Goal: Task Accomplishment & Management: Complete application form

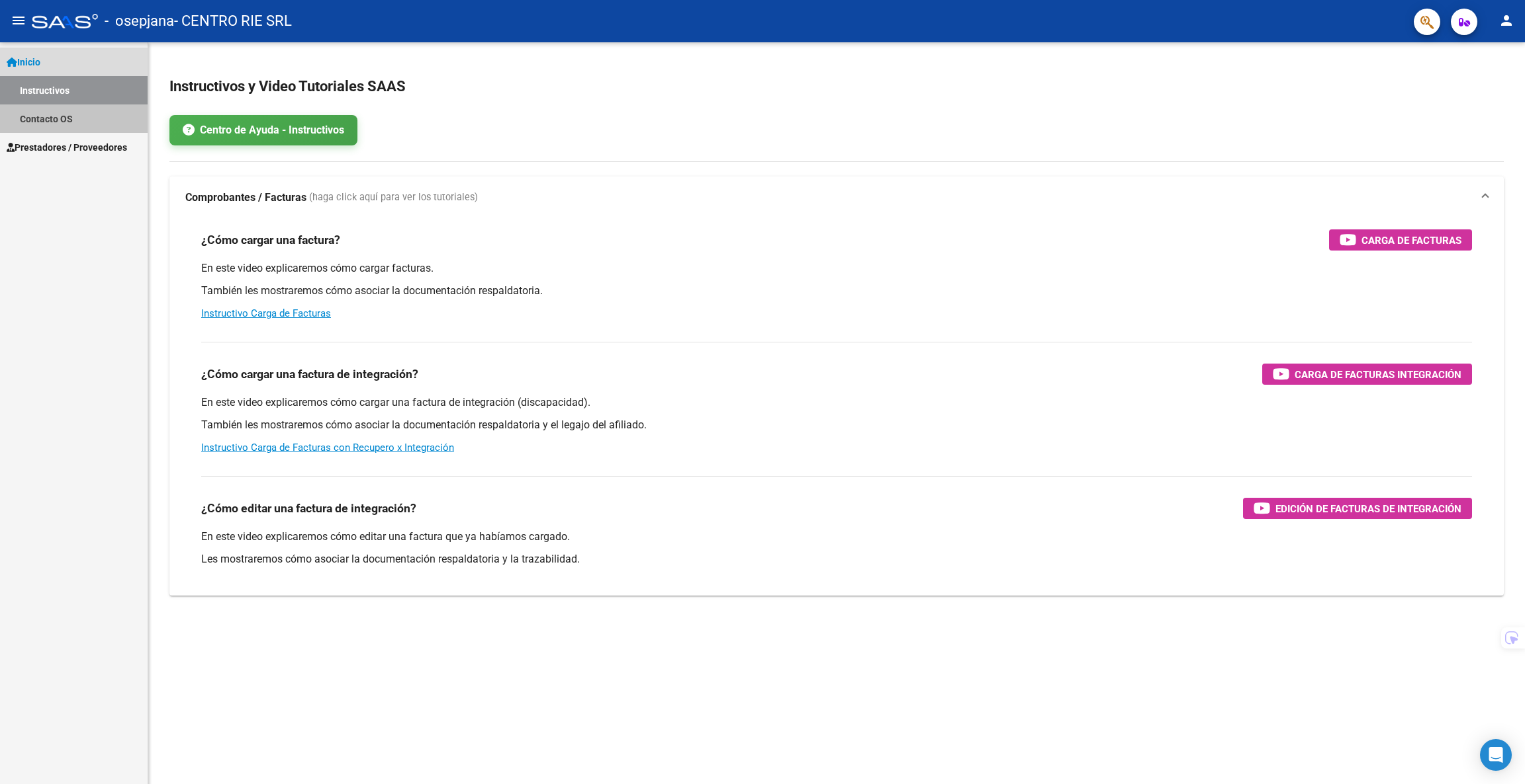
click at [50, 110] on link "Contacto OS" at bounding box center [73, 118] width 148 height 28
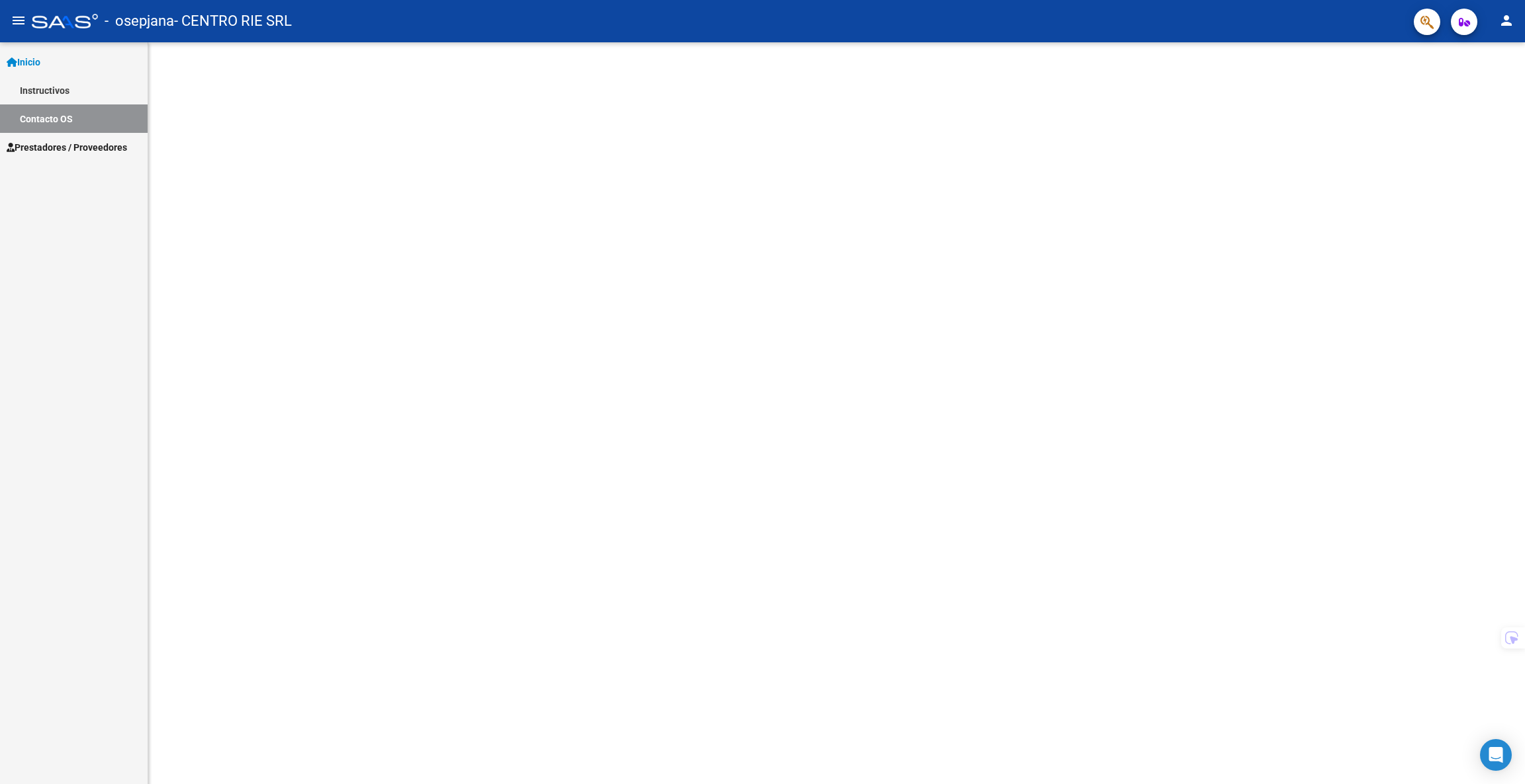
click at [68, 130] on link "Contacto OS" at bounding box center [73, 118] width 148 height 28
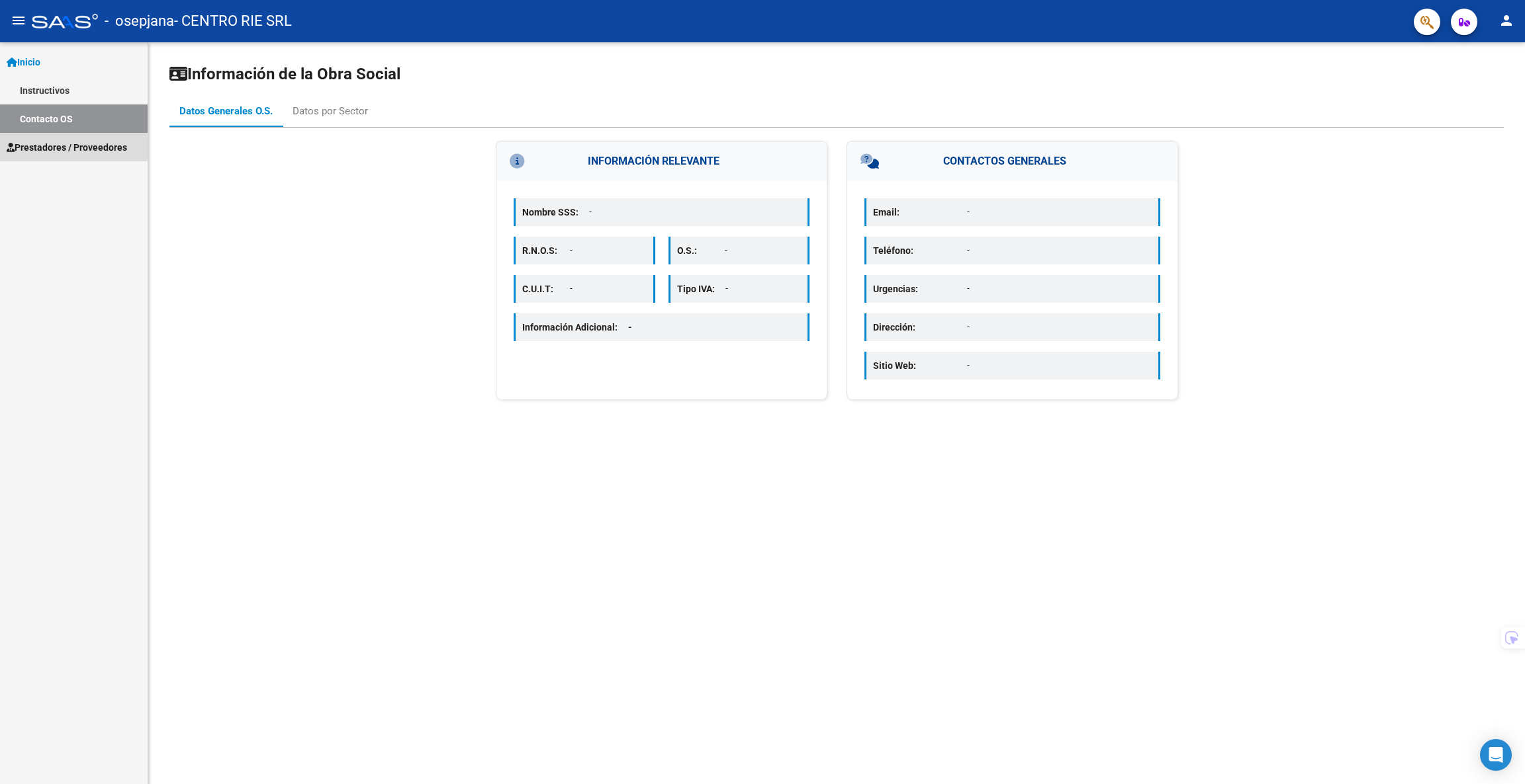
click at [68, 143] on span "Prestadores / Proveedores" at bounding box center [66, 147] width 120 height 15
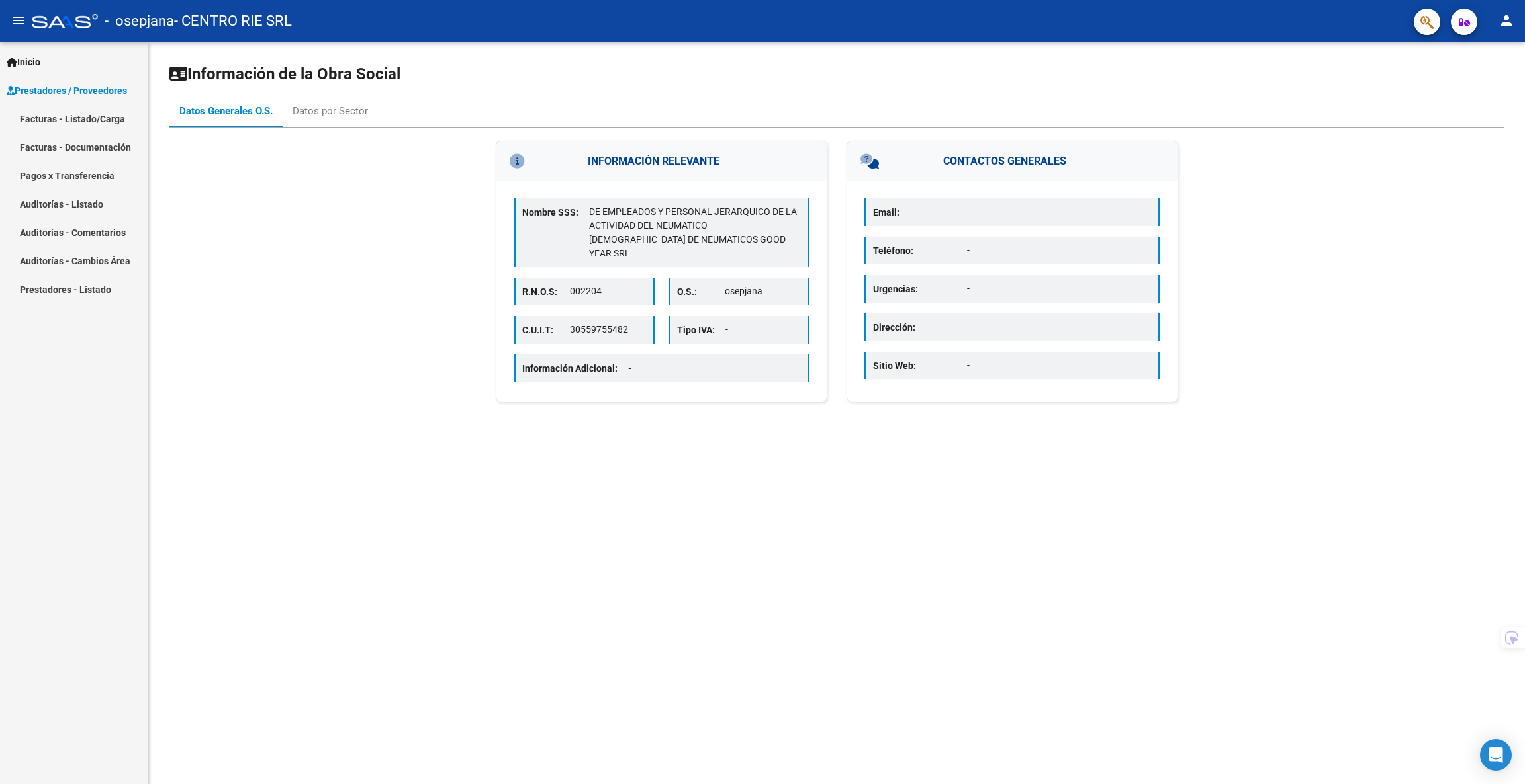
click at [122, 124] on link "Facturas - Listado/Carga" at bounding box center [73, 118] width 148 height 28
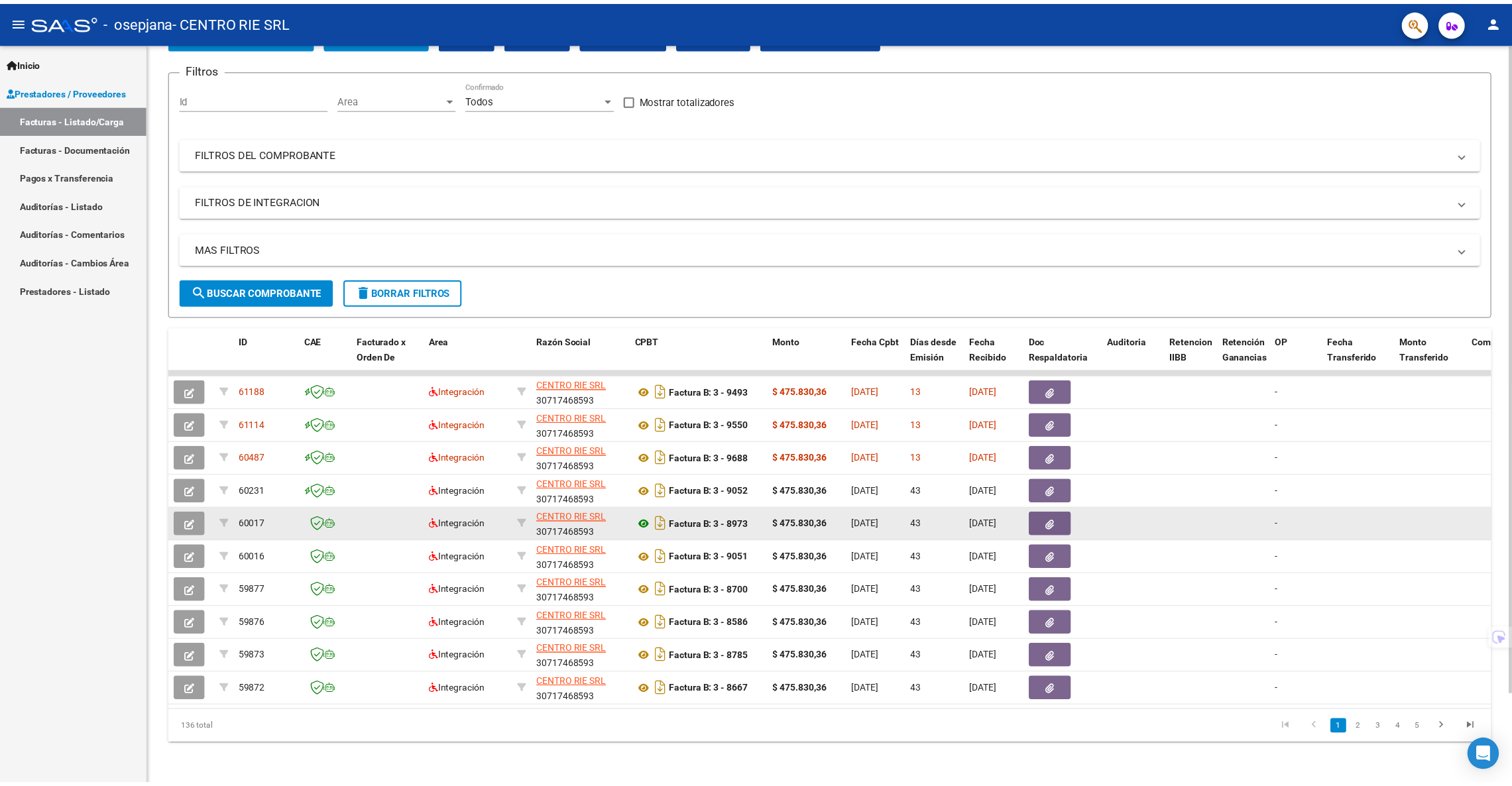
scroll to position [102, 0]
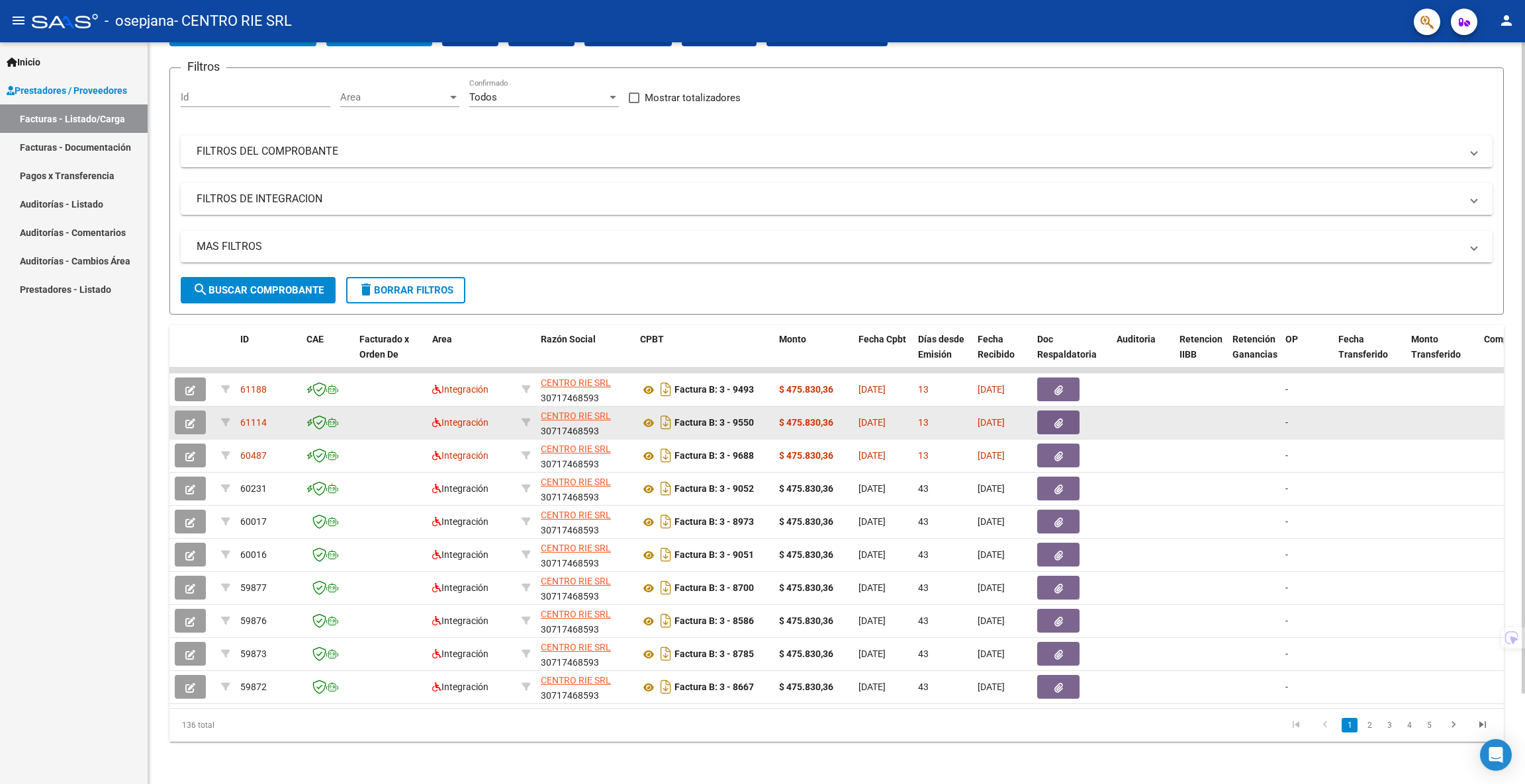
click at [182, 411] on button "button" at bounding box center [191, 423] width 31 height 23
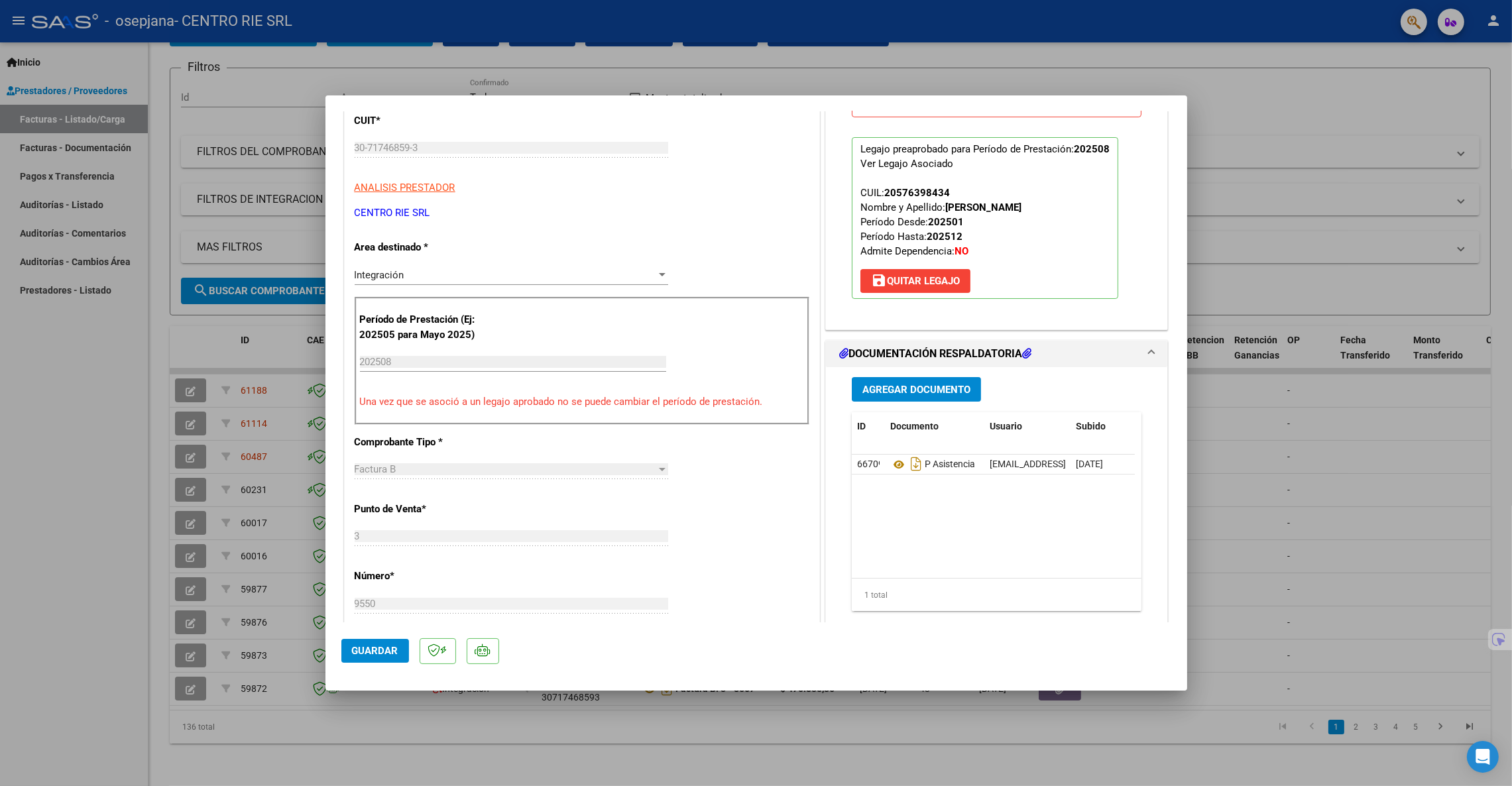
scroll to position [0, 0]
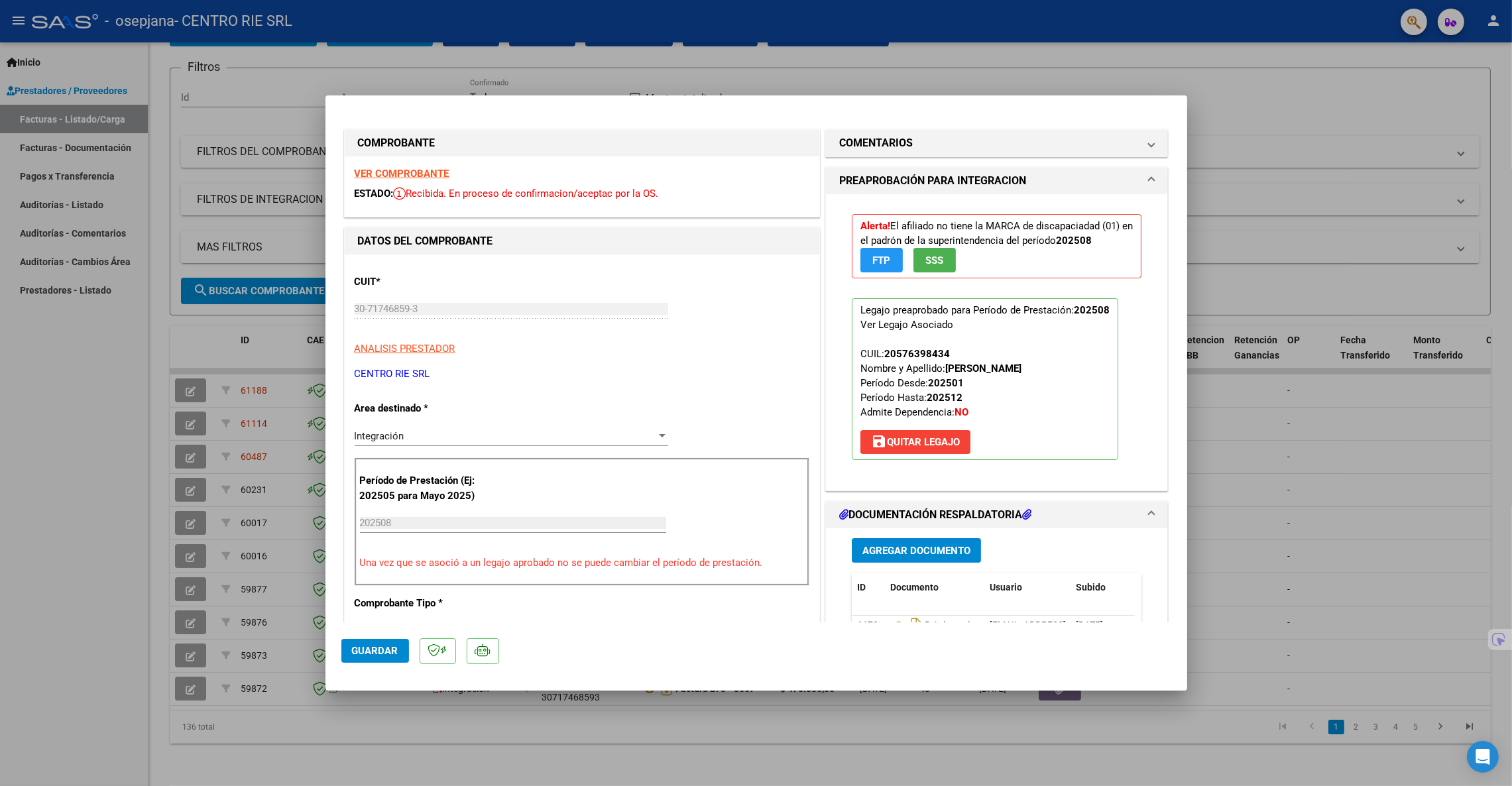
click at [1244, 291] on div at bounding box center [756, 393] width 1512 height 786
type input "$ 0,00"
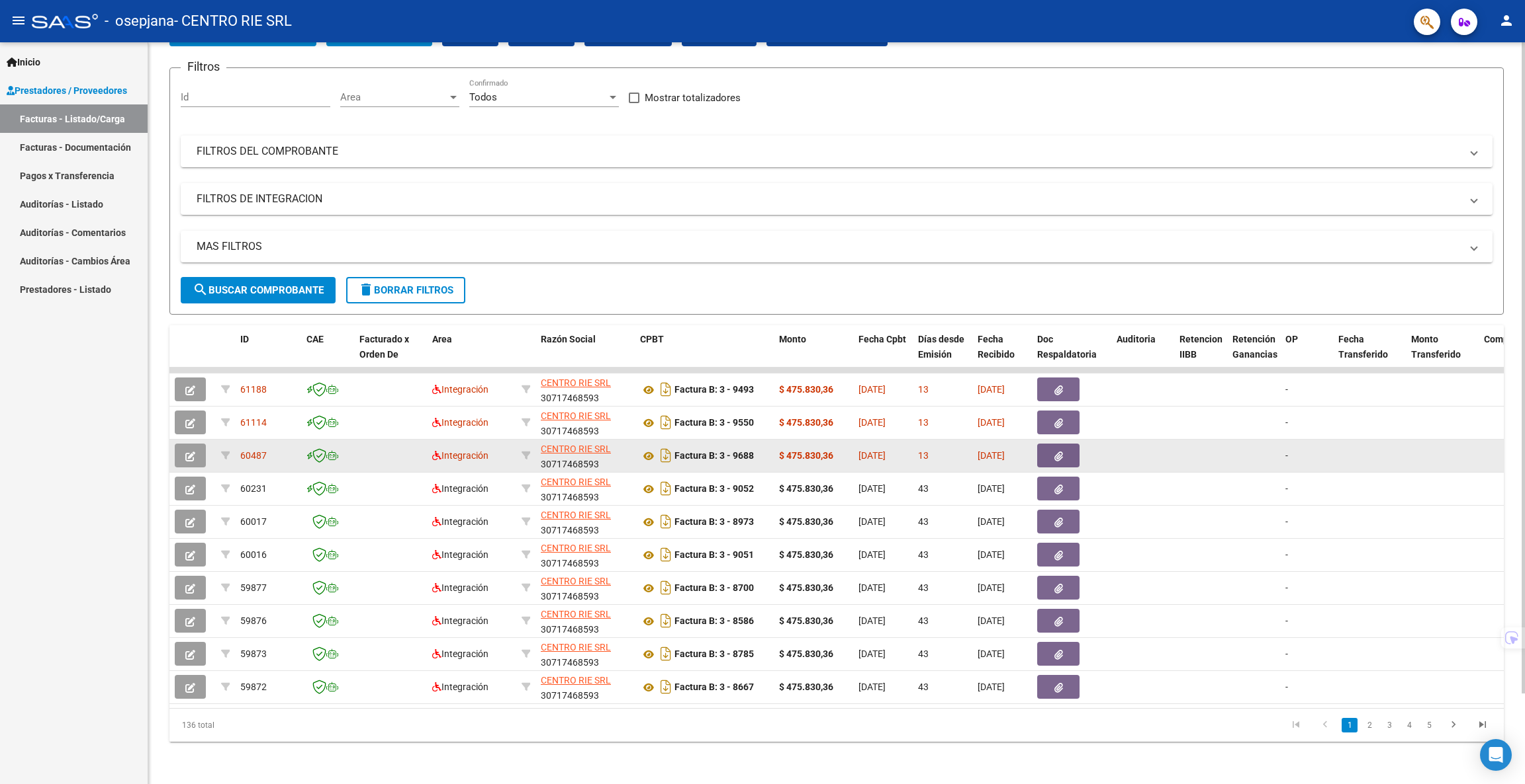
click at [176, 444] on button "button" at bounding box center [191, 456] width 31 height 23
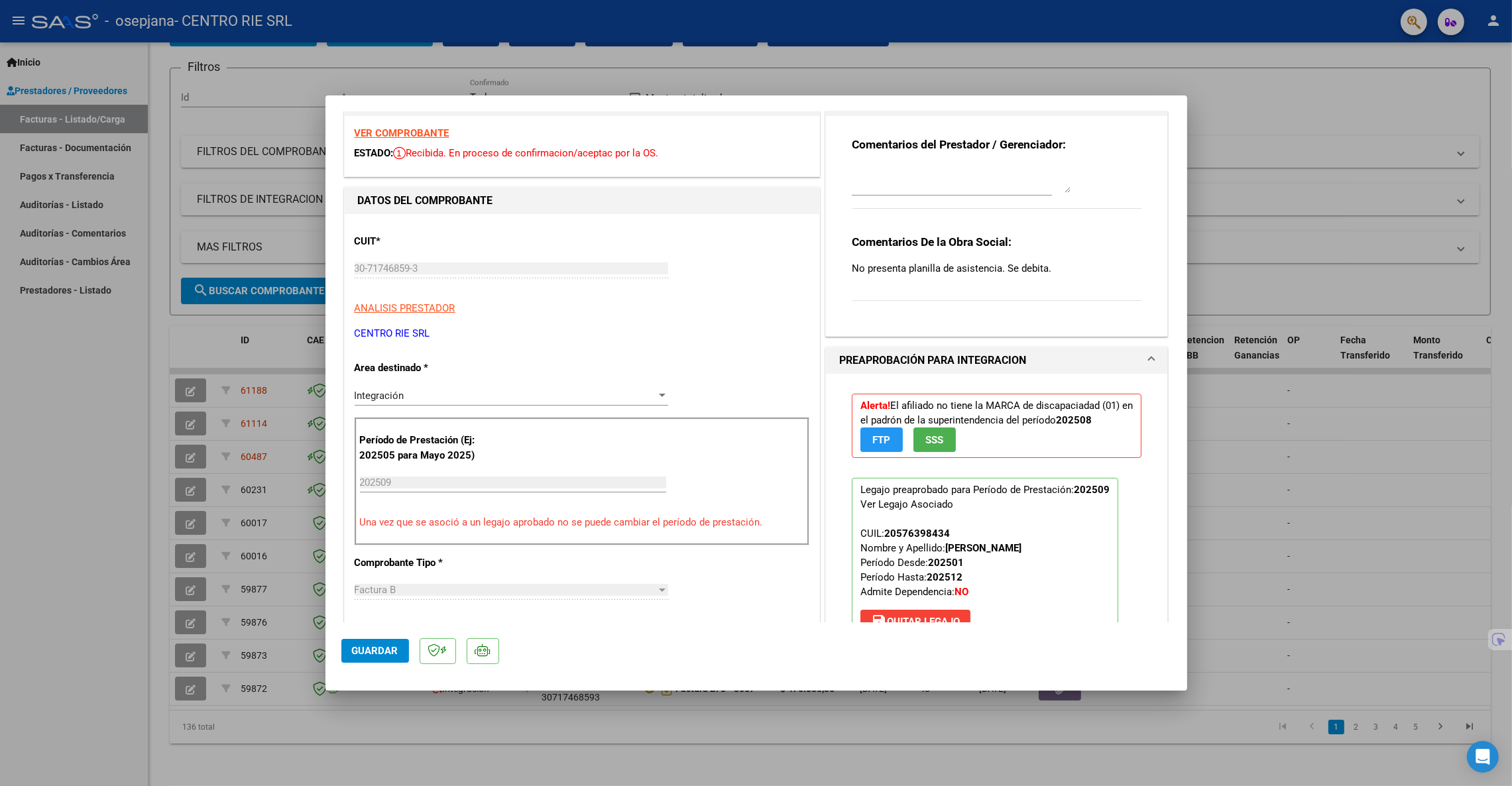
scroll to position [100, 0]
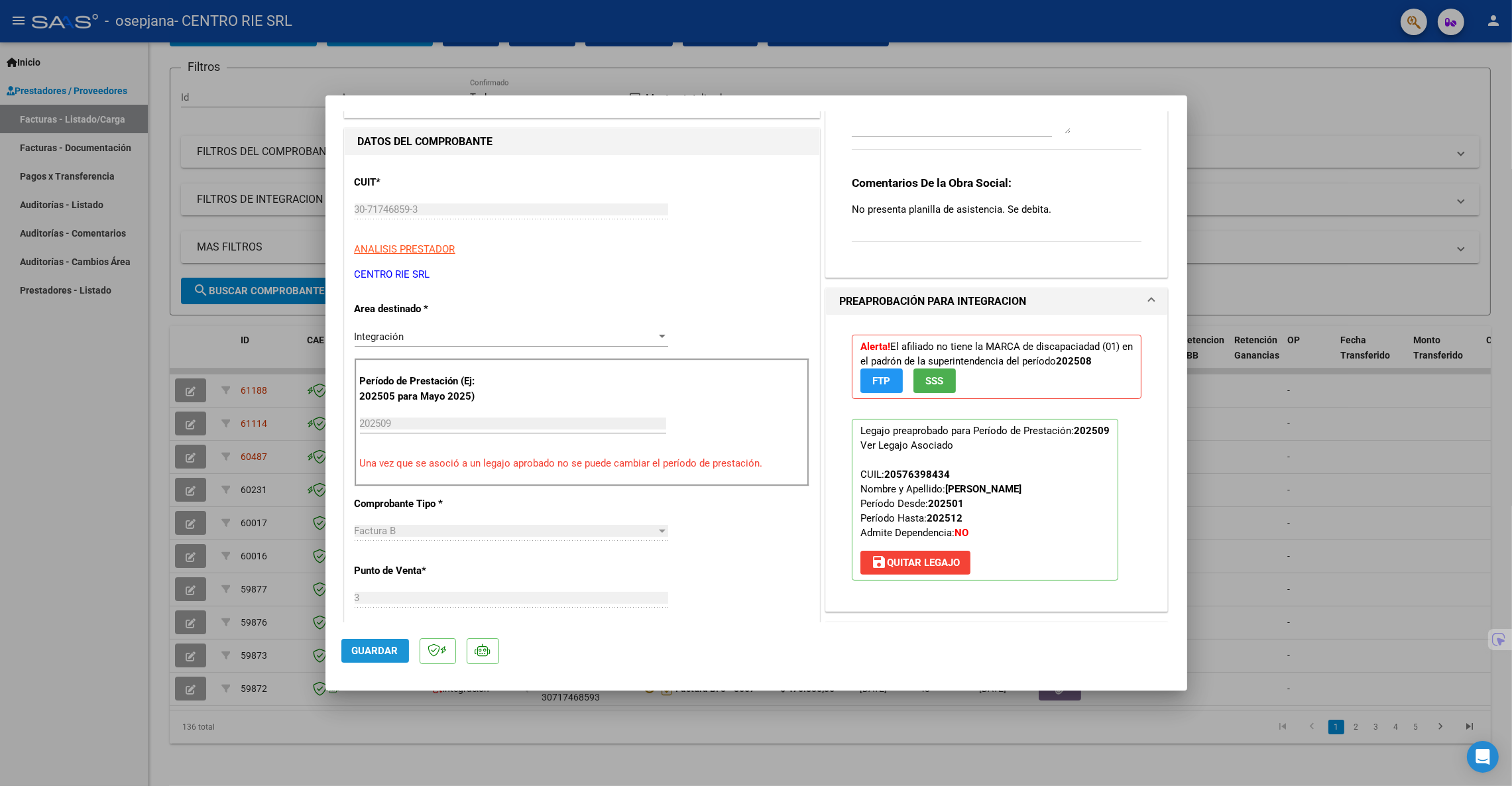
click at [381, 648] on span "Guardar" at bounding box center [375, 651] width 46 height 12
click at [160, 485] on div at bounding box center [756, 393] width 1512 height 786
type input "$ 0,00"
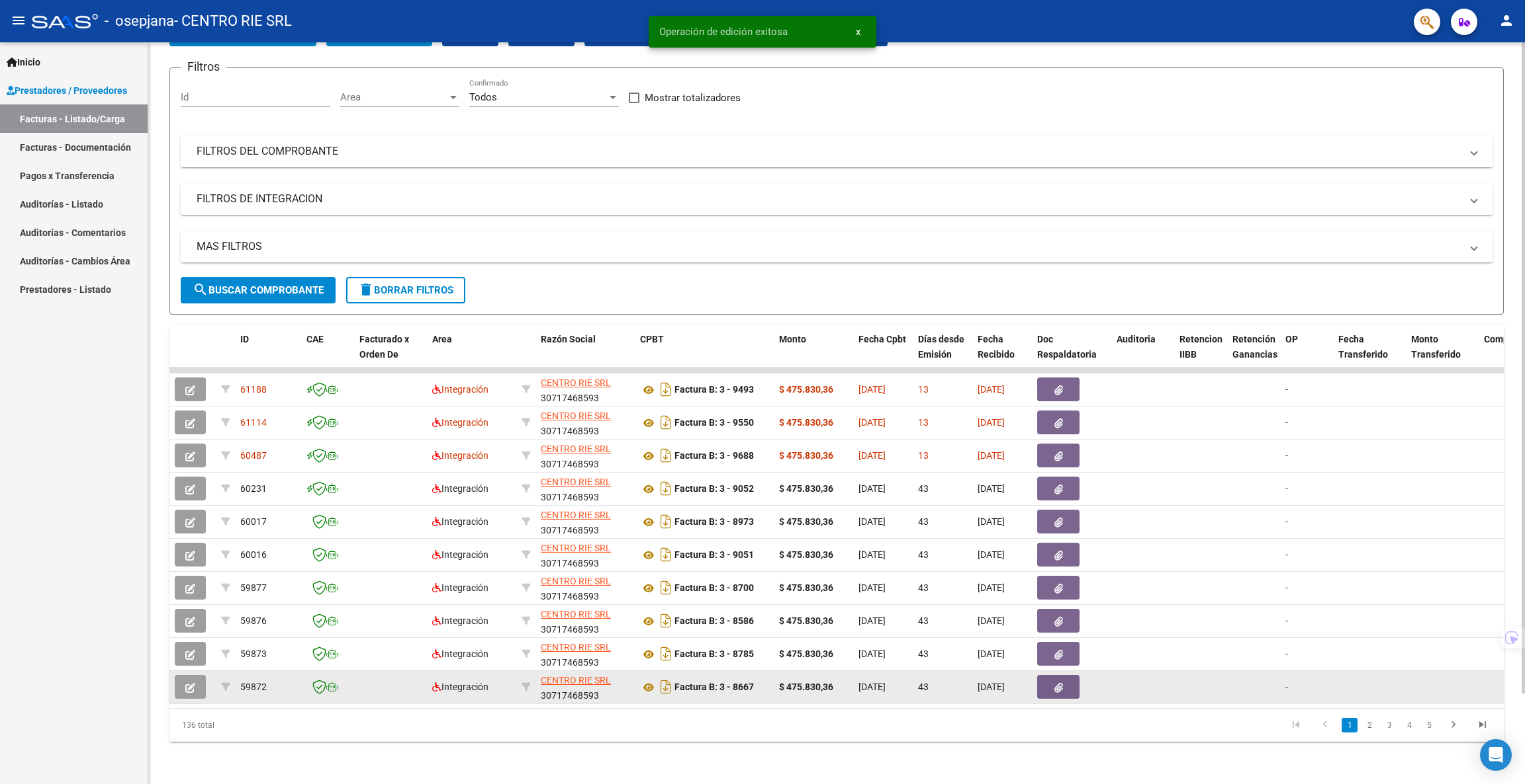
scroll to position [102, 0]
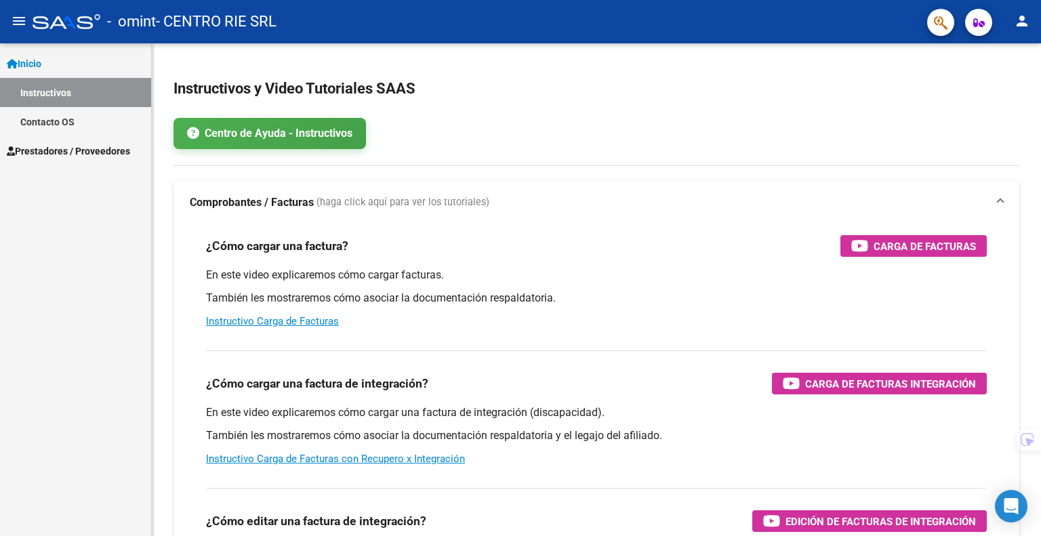
click at [66, 146] on span "Prestadores / Proveedores" at bounding box center [68, 151] width 123 height 15
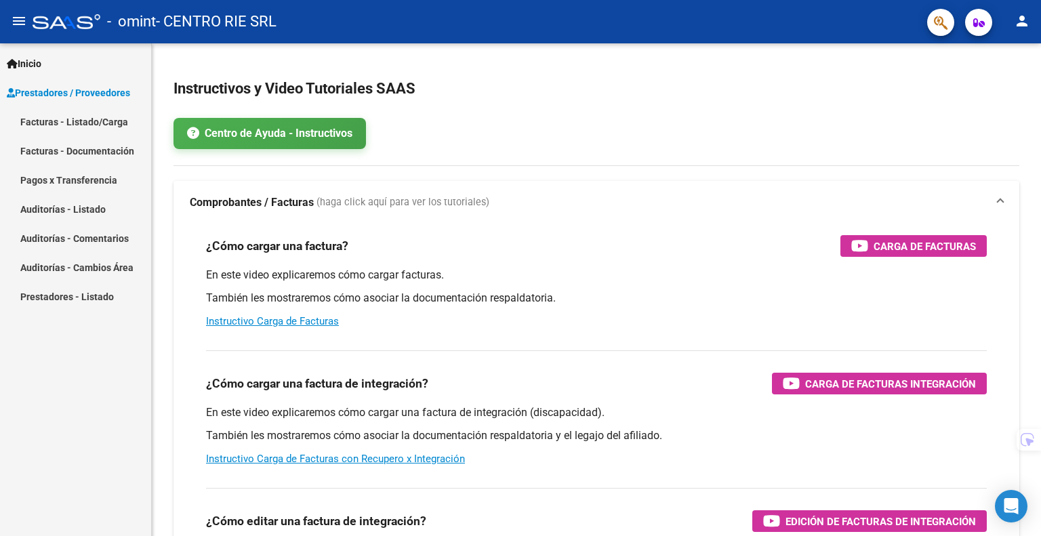
click at [83, 134] on link "Facturas - Listado/Carga" at bounding box center [75, 121] width 151 height 29
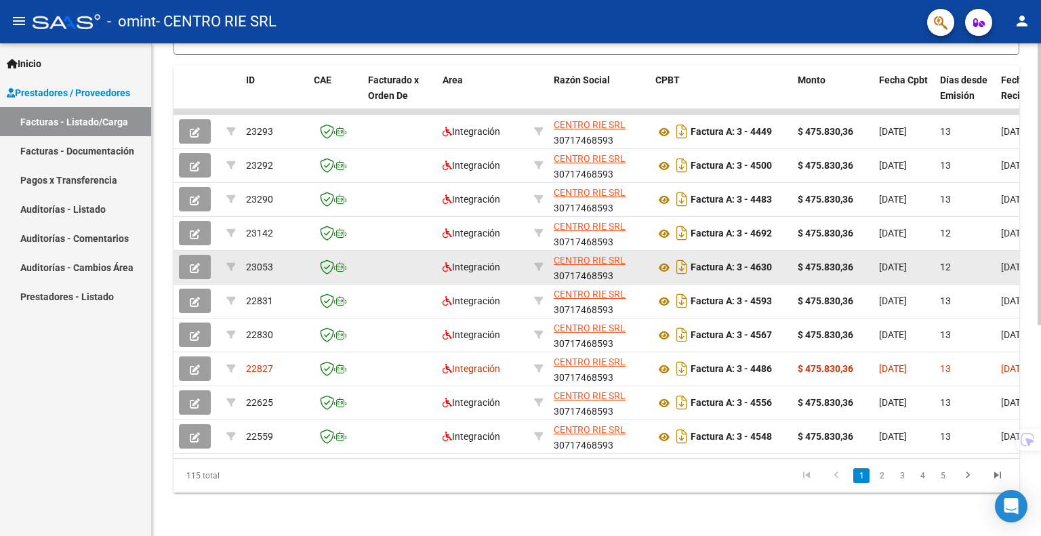
scroll to position [367, 0]
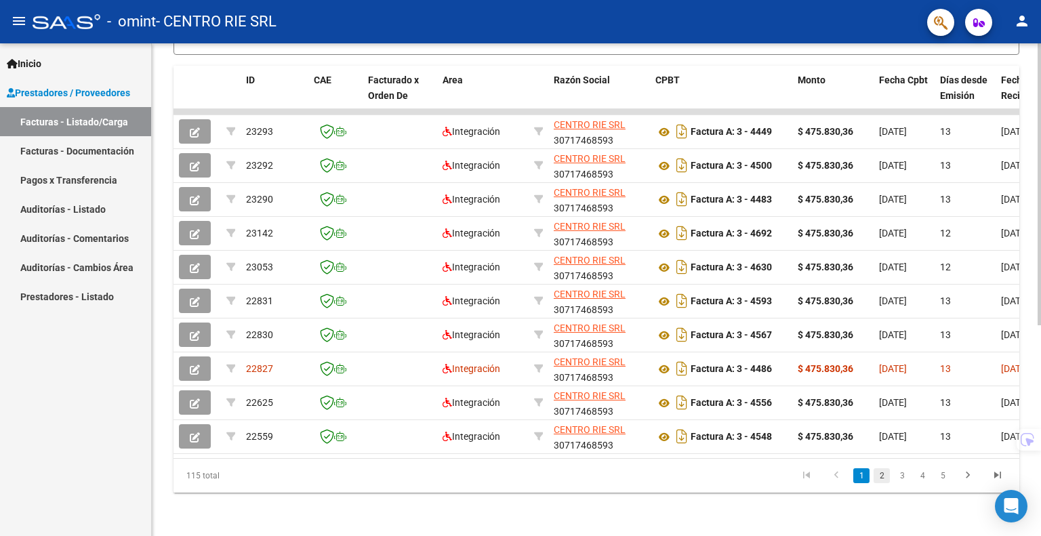
click at [883, 474] on link "2" at bounding box center [881, 475] width 16 height 15
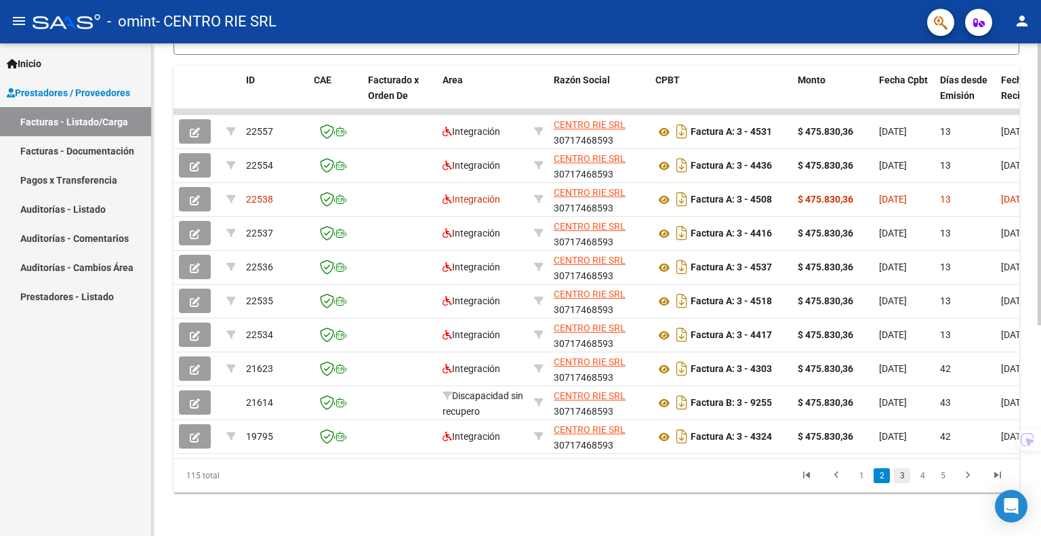
click at [896, 478] on link "3" at bounding box center [902, 475] width 16 height 15
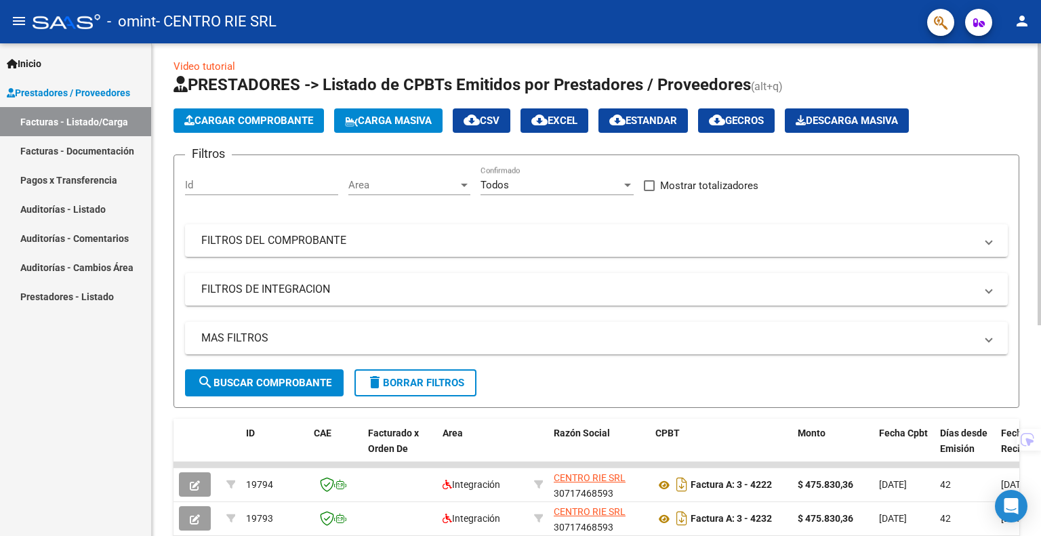
scroll to position [0, 0]
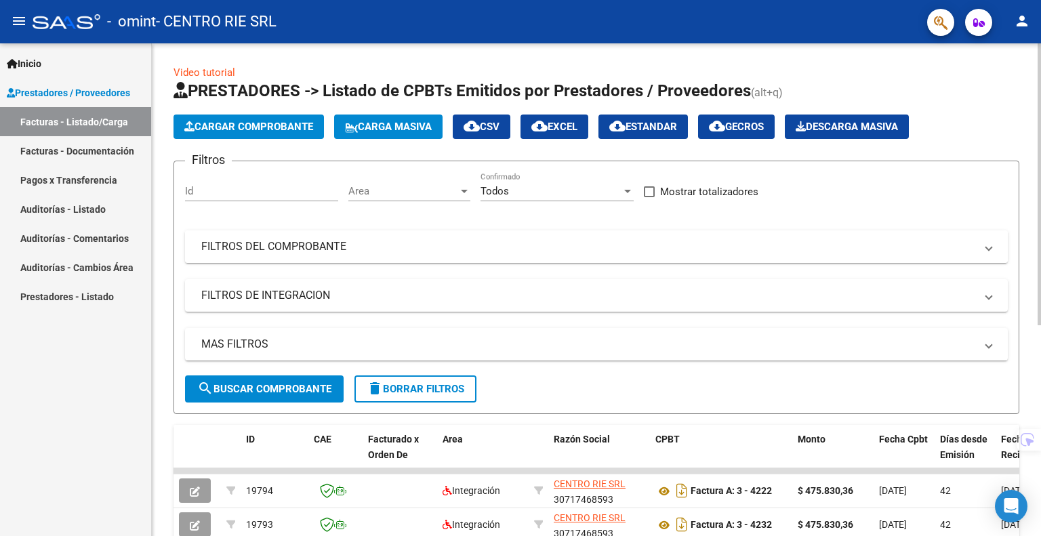
click at [412, 245] on mat-panel-title "FILTROS DEL COMPROBANTE" at bounding box center [588, 246] width 774 height 15
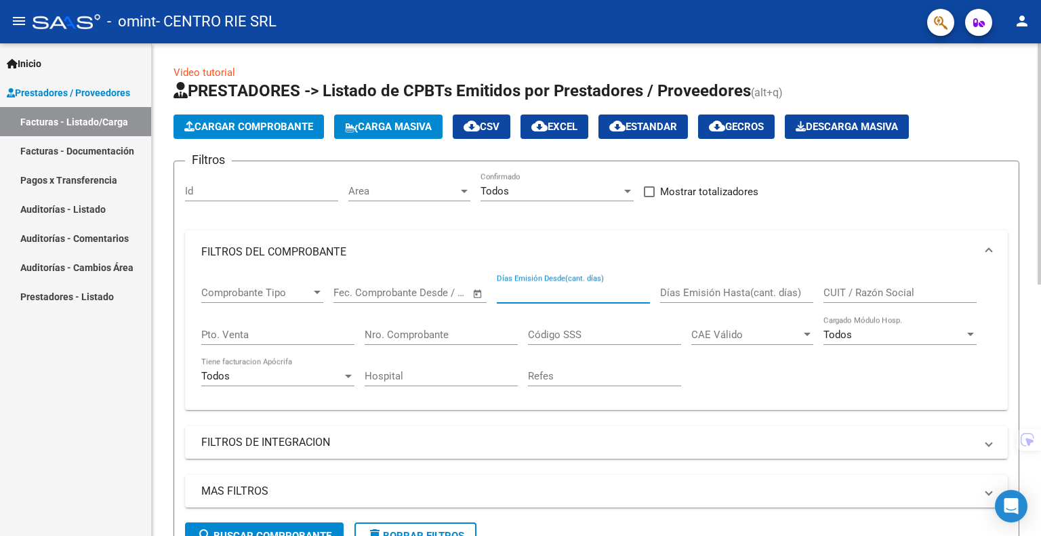
click at [559, 289] on input "Días Emisión Desde(cant. días)" at bounding box center [573, 293] width 153 height 12
click at [572, 331] on input "Código SSS" at bounding box center [604, 335] width 153 height 12
click at [479, 335] on input "Nro. Comprobante" at bounding box center [440, 335] width 153 height 12
drag, startPoint x: 493, startPoint y: 377, endPoint x: 541, endPoint y: 382, distance: 47.7
click at [493, 378] on input "Hospital" at bounding box center [440, 376] width 153 height 12
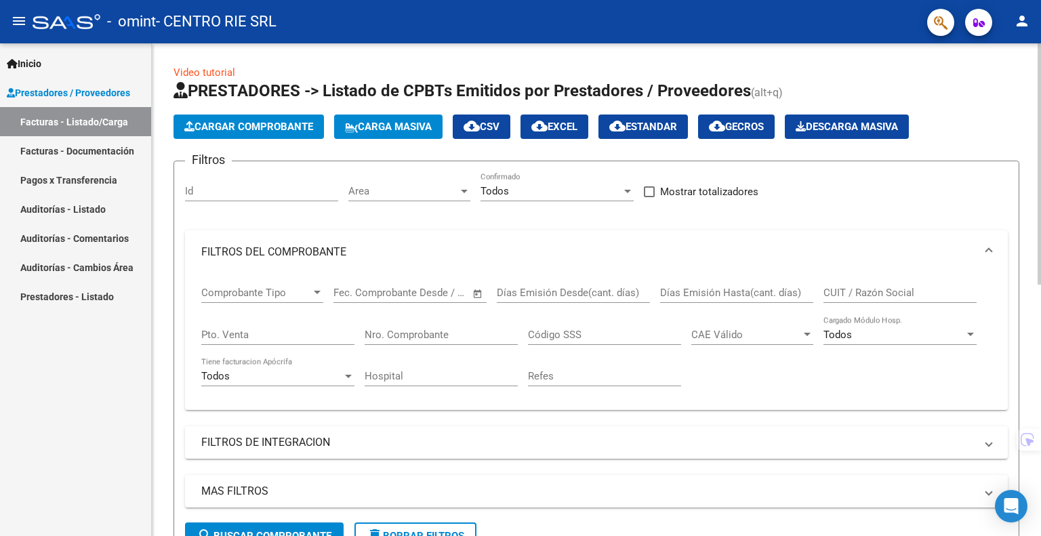
click at [604, 381] on div "Refes" at bounding box center [604, 371] width 153 height 29
click at [382, 330] on input "Nro. Comprobante" at bounding box center [440, 335] width 153 height 12
paste input "4508"
click at [366, 337] on input "4508" at bounding box center [440, 335] width 153 height 12
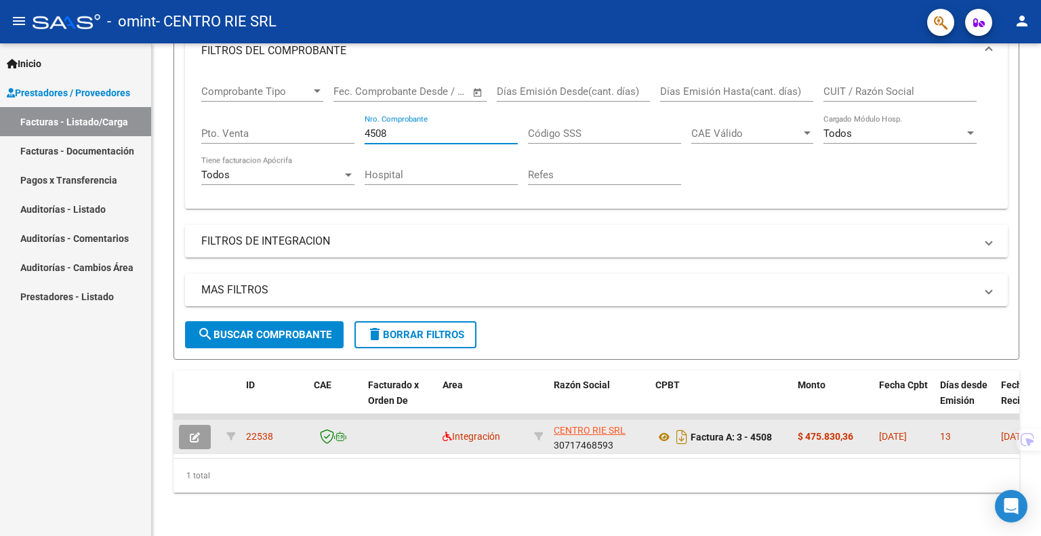
type input "4508"
click at [204, 425] on button "button" at bounding box center [195, 437] width 32 height 24
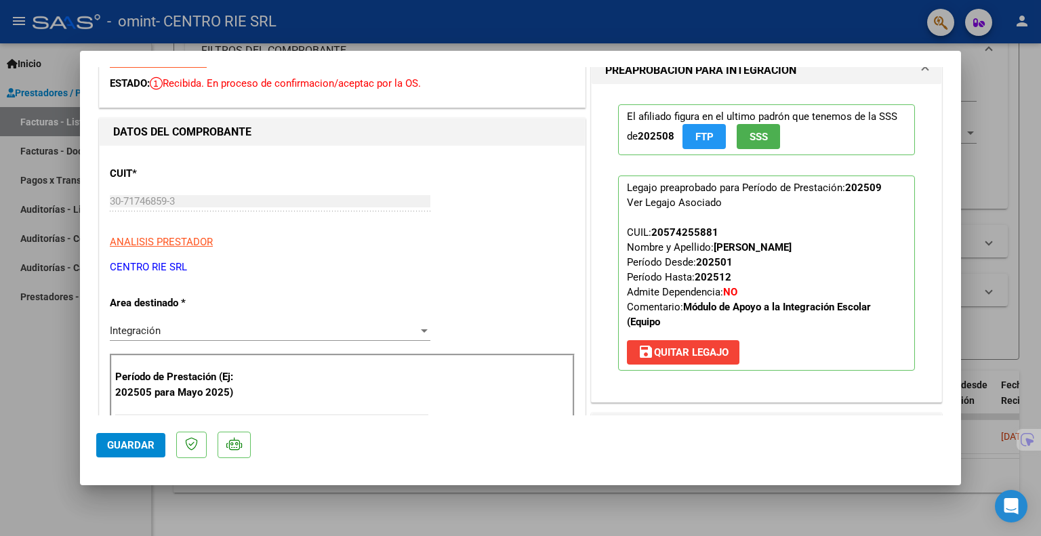
scroll to position [0, 0]
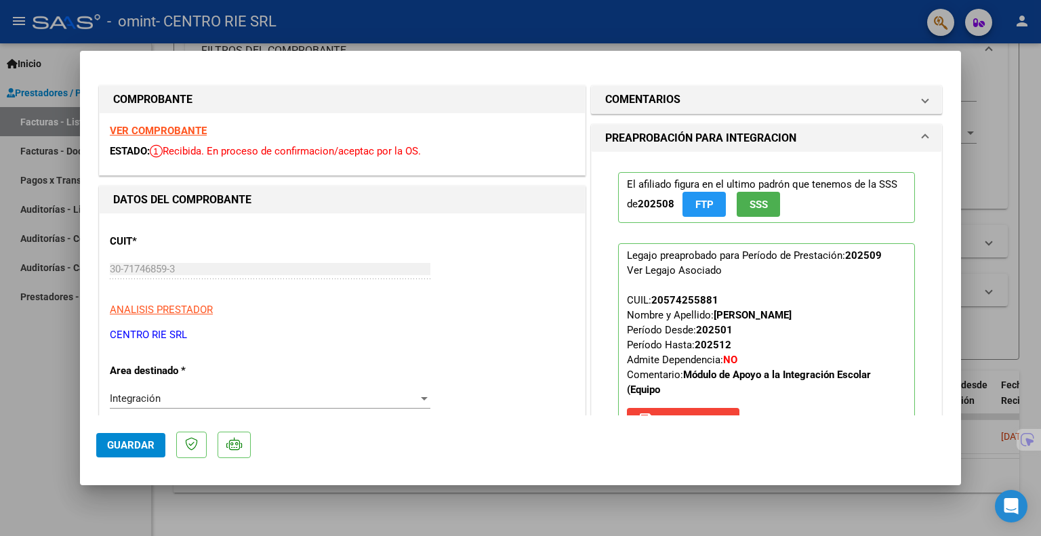
click at [127, 442] on span "Guardar" at bounding box center [130, 445] width 47 height 12
